Goal: Information Seeking & Learning: Learn about a topic

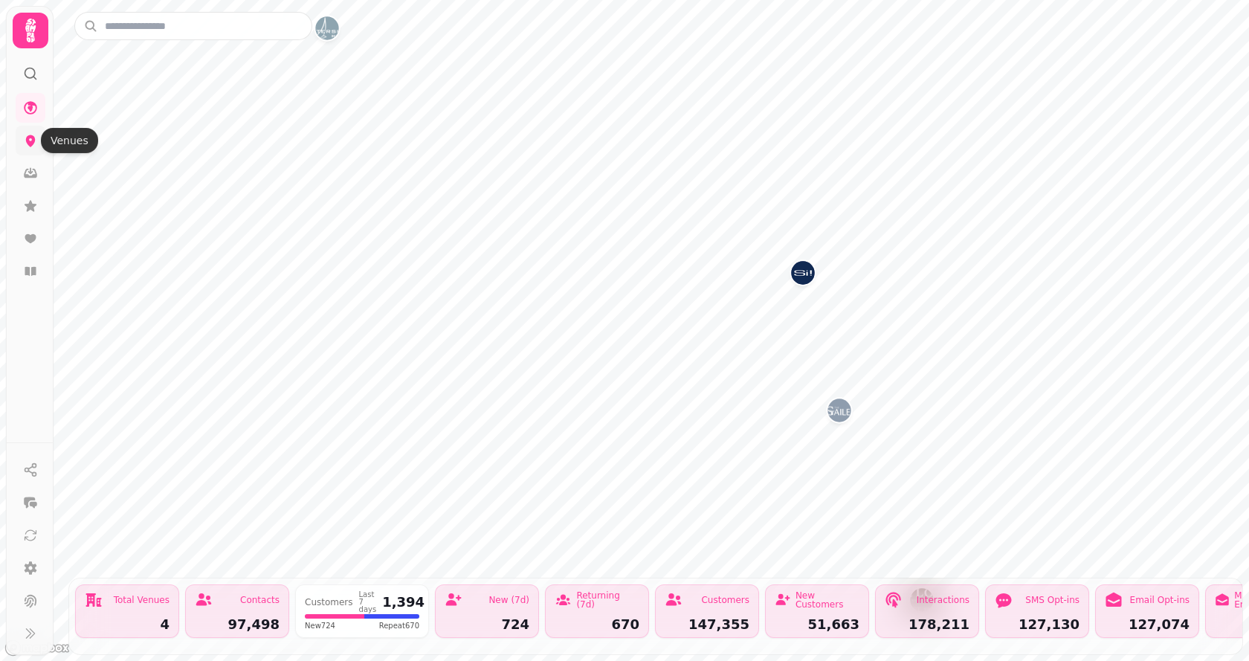
click at [33, 137] on icon at bounding box center [31, 141] width 10 height 12
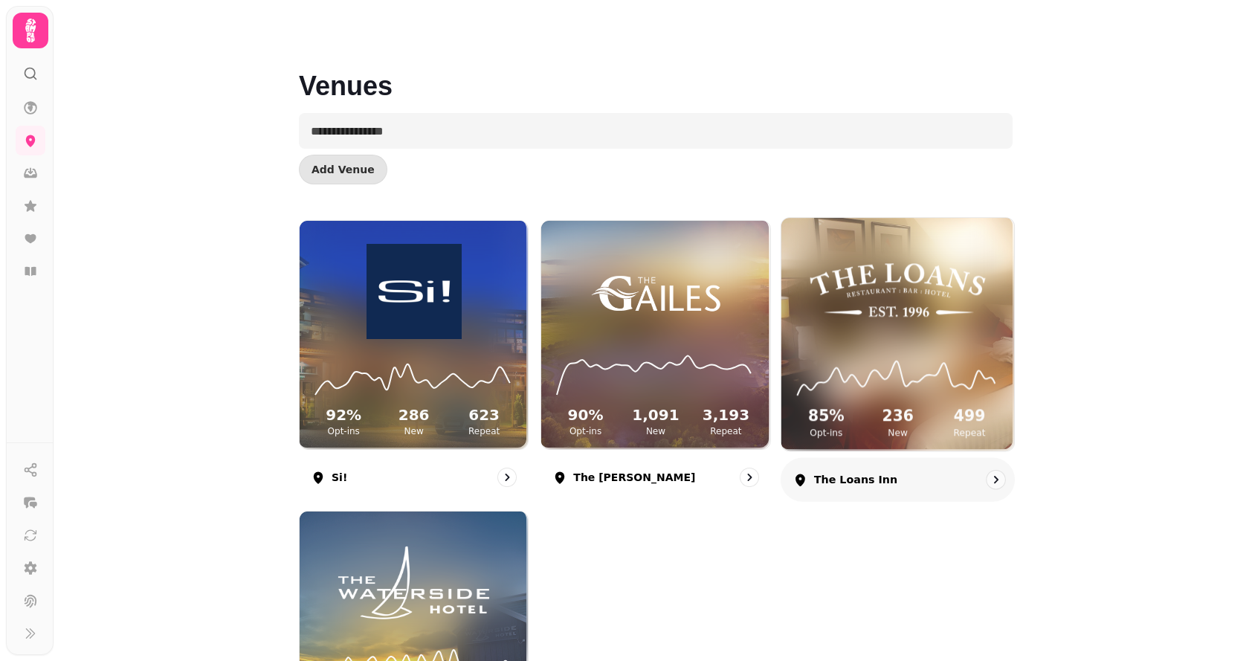
click at [886, 291] on img at bounding box center [898, 290] width 175 height 97
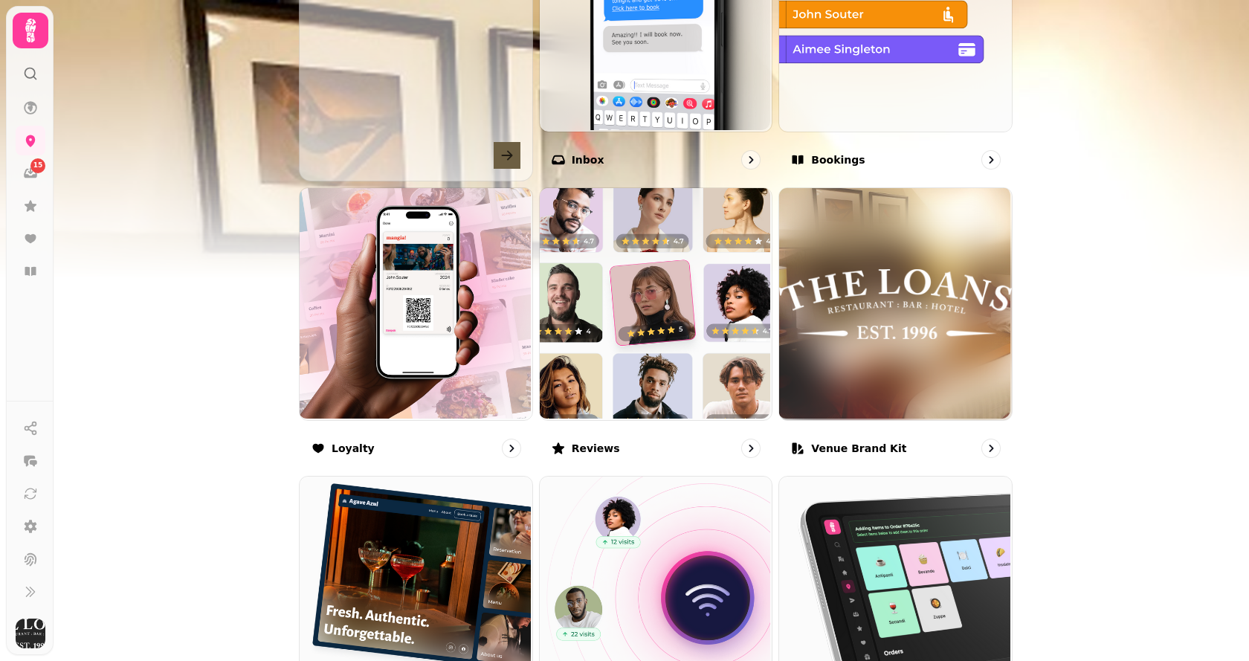
scroll to position [669, 0]
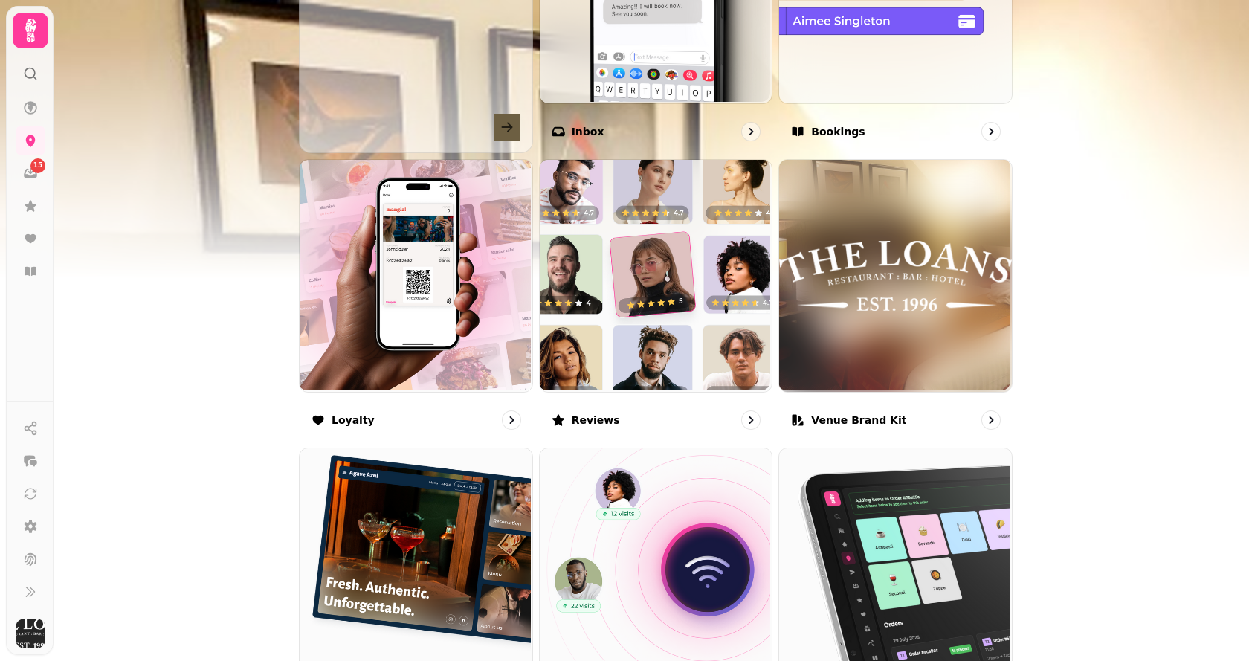
click at [659, 306] on img at bounding box center [654, 274] width 233 height 233
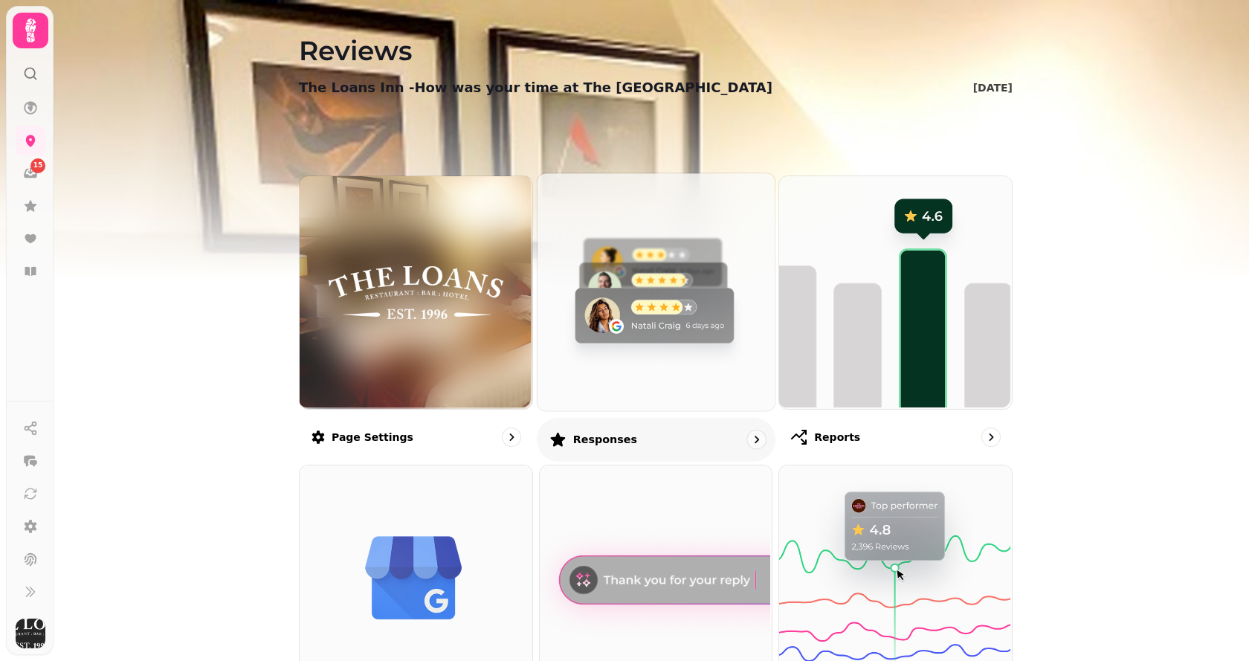
click at [659, 306] on img at bounding box center [653, 290] width 237 height 237
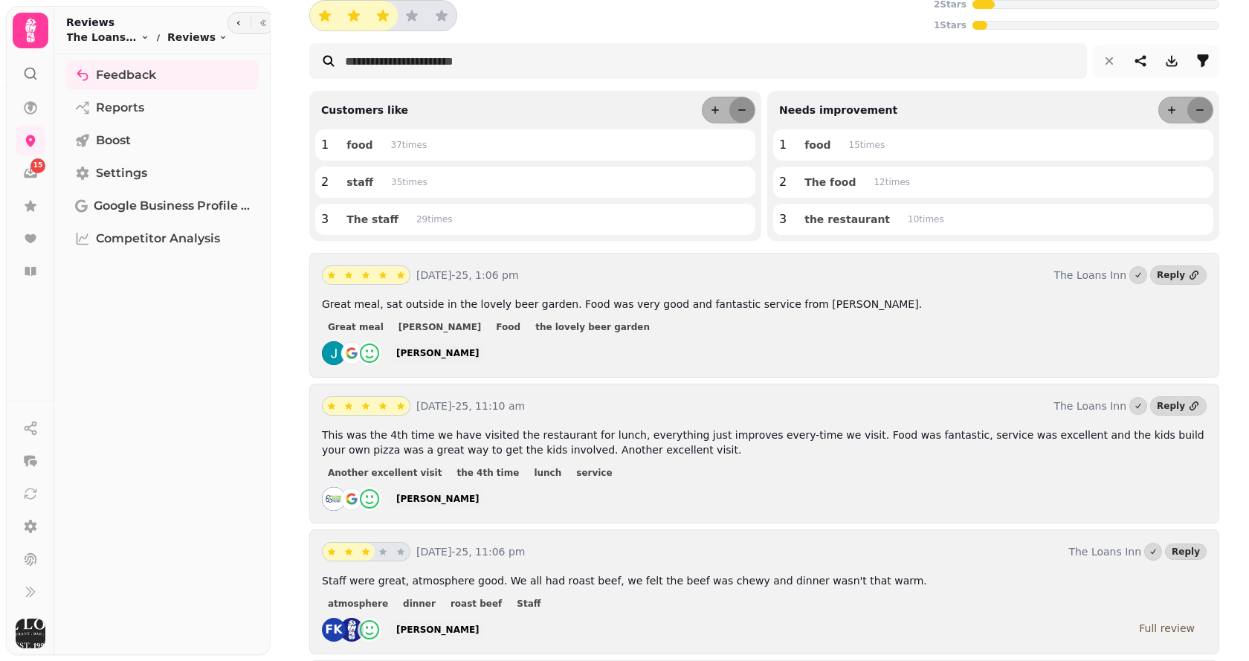
scroll to position [223, 0]
